Goal: Information Seeking & Learning: Learn about a topic

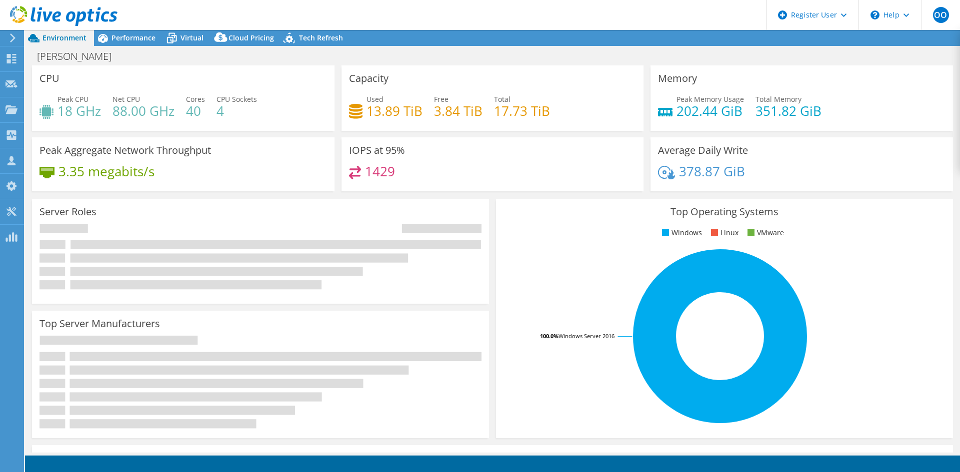
select select "USD"
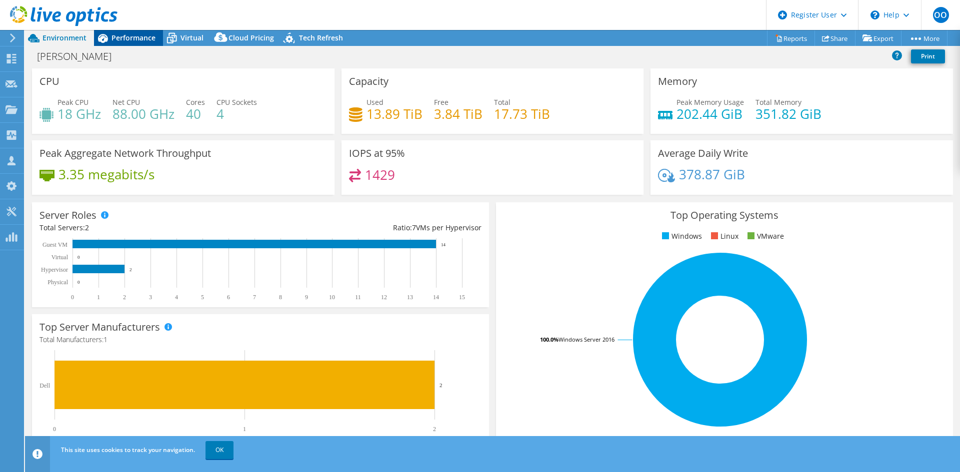
click at [141, 34] on span "Performance" at bounding box center [133, 37] width 44 height 9
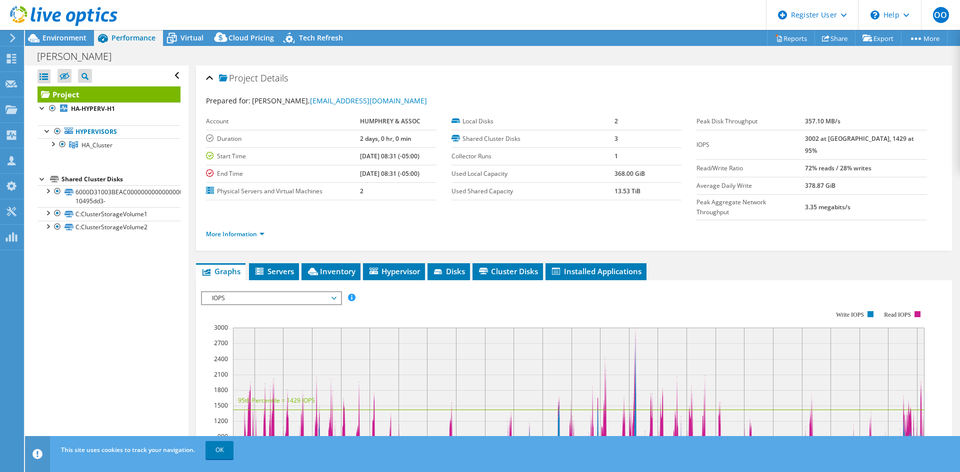
click at [303, 297] on rect at bounding box center [563, 397] width 724 height 200
click at [302, 292] on span "IOPS" at bounding box center [271, 298] width 128 height 12
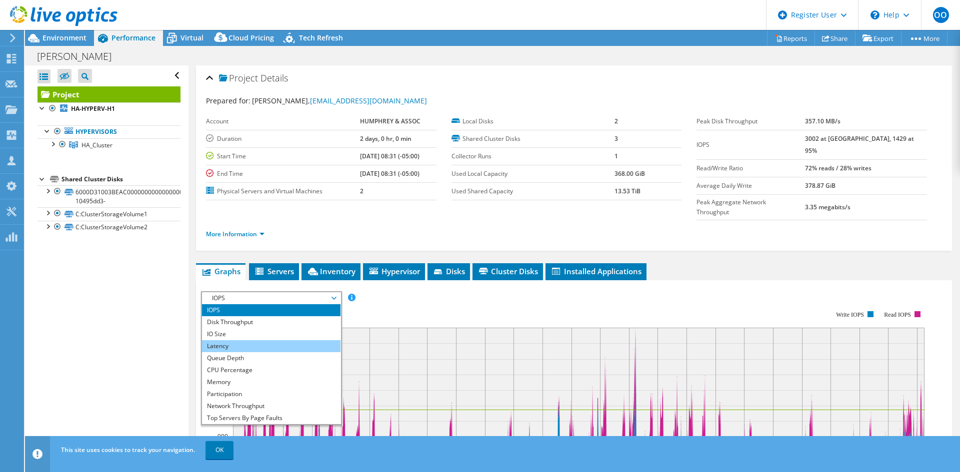
click at [270, 340] on li "Latency" at bounding box center [271, 346] width 138 height 12
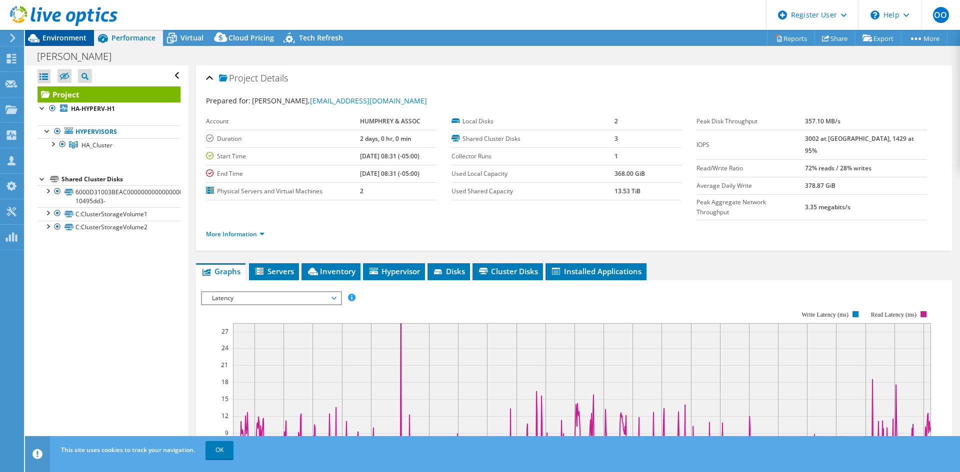
click at [63, 38] on span "Environment" at bounding box center [64, 37] width 44 height 9
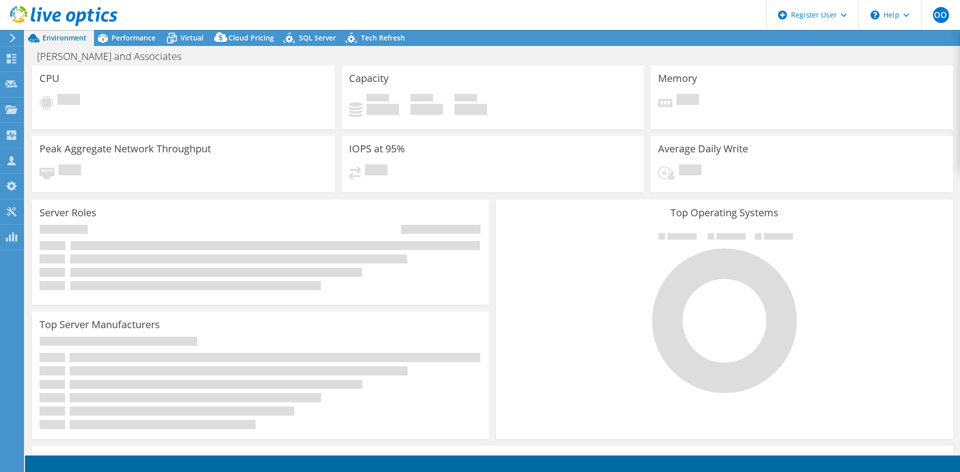
select select "USD"
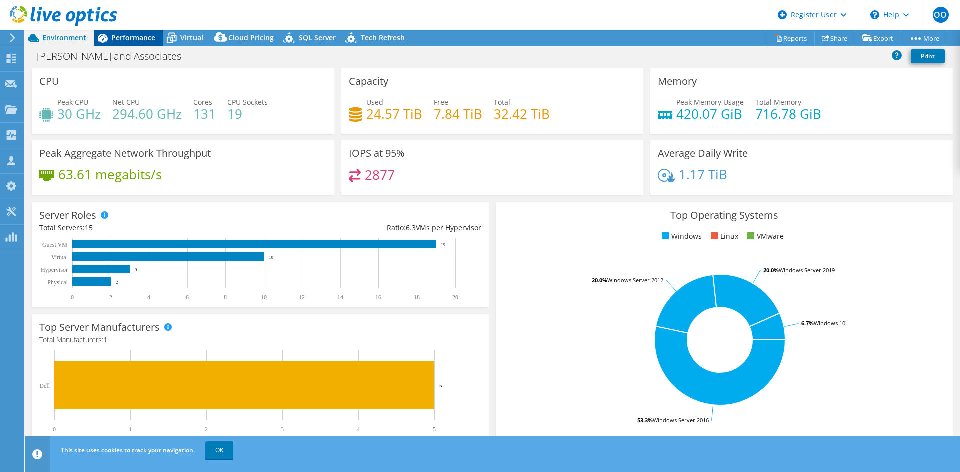
click at [137, 37] on span "Performance" at bounding box center [133, 37] width 44 height 9
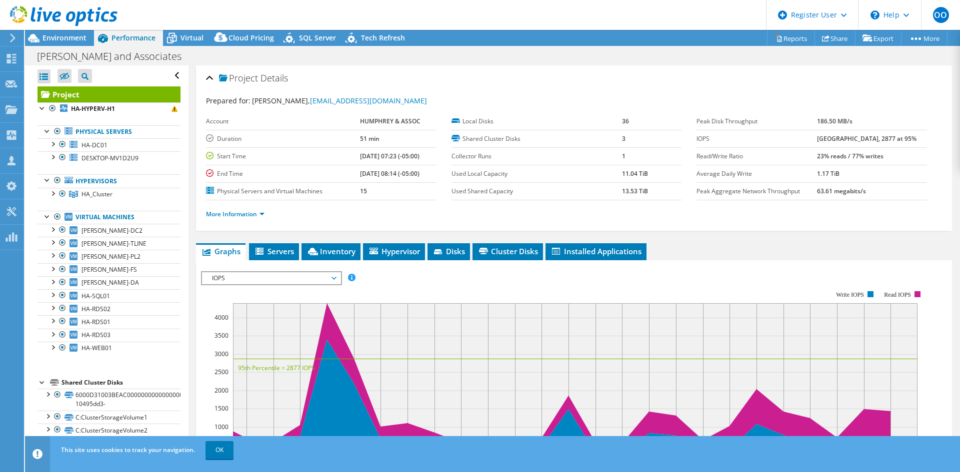
click at [258, 277] on span "IOPS" at bounding box center [271, 278] width 128 height 12
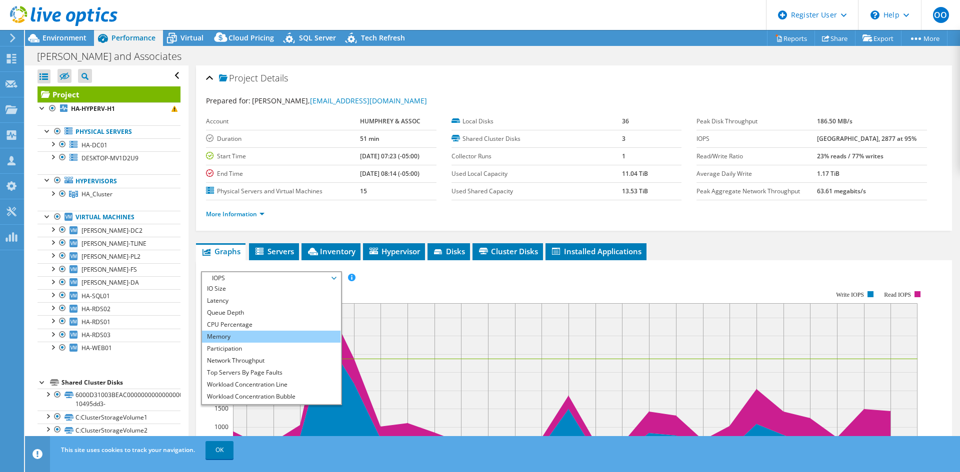
scroll to position [36, 0]
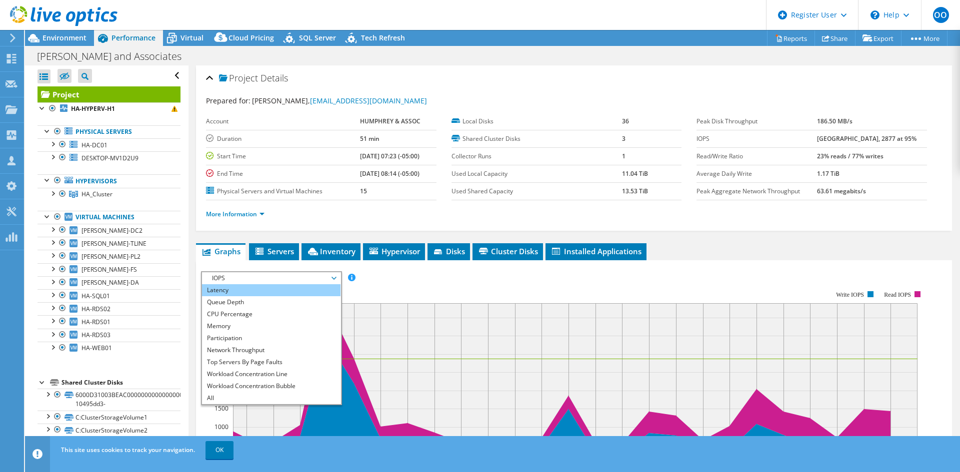
click at [228, 291] on li "Latency" at bounding box center [271, 290] width 138 height 12
